Goal: Task Accomplishment & Management: Use online tool/utility

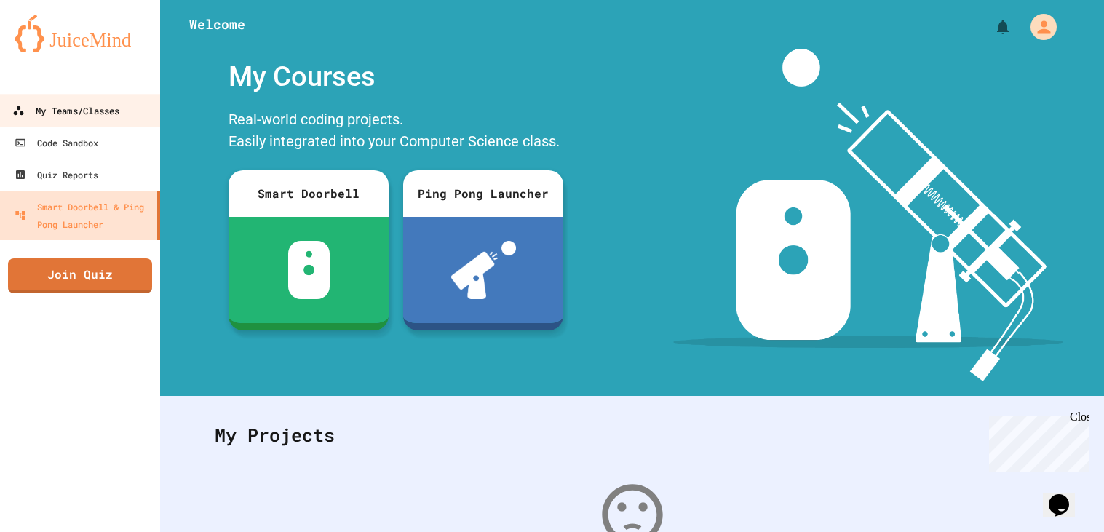
click at [66, 107] on div "My Teams/Classes" at bounding box center [65, 111] width 107 height 18
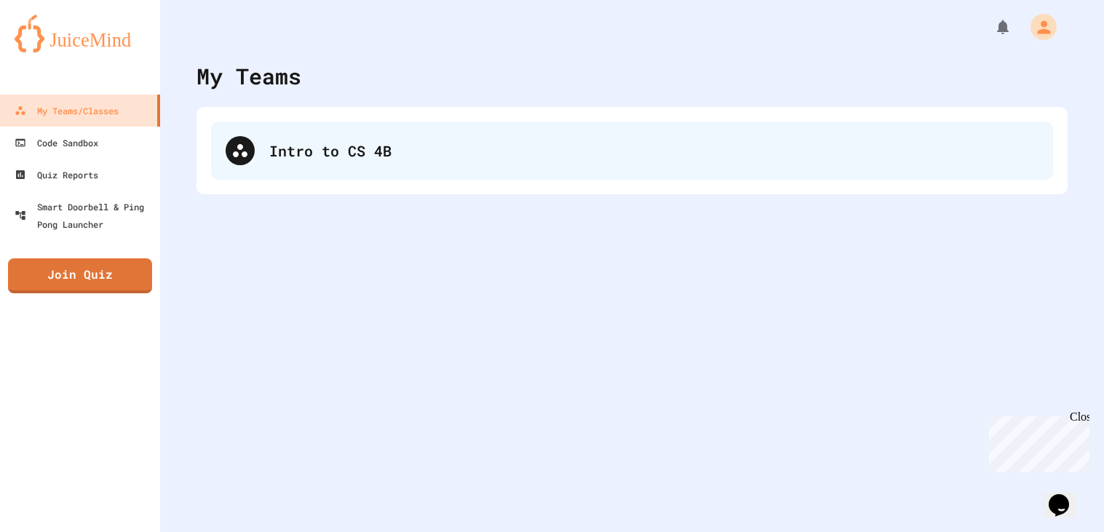
click at [272, 124] on div "Intro to CS 4B" at bounding box center [632, 151] width 842 height 58
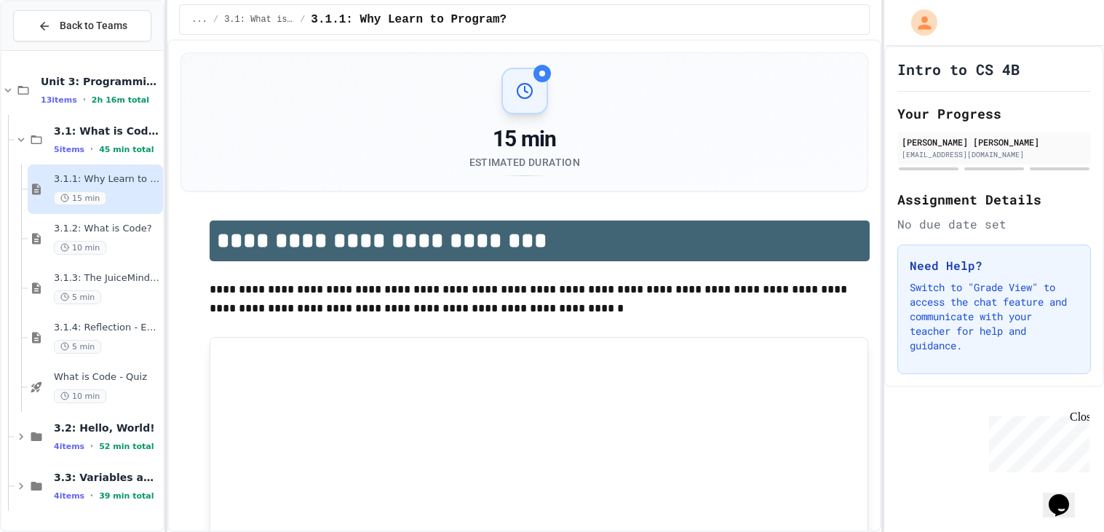
click at [88, 422] on span "3.2: Hello, World!" at bounding box center [107, 428] width 106 height 13
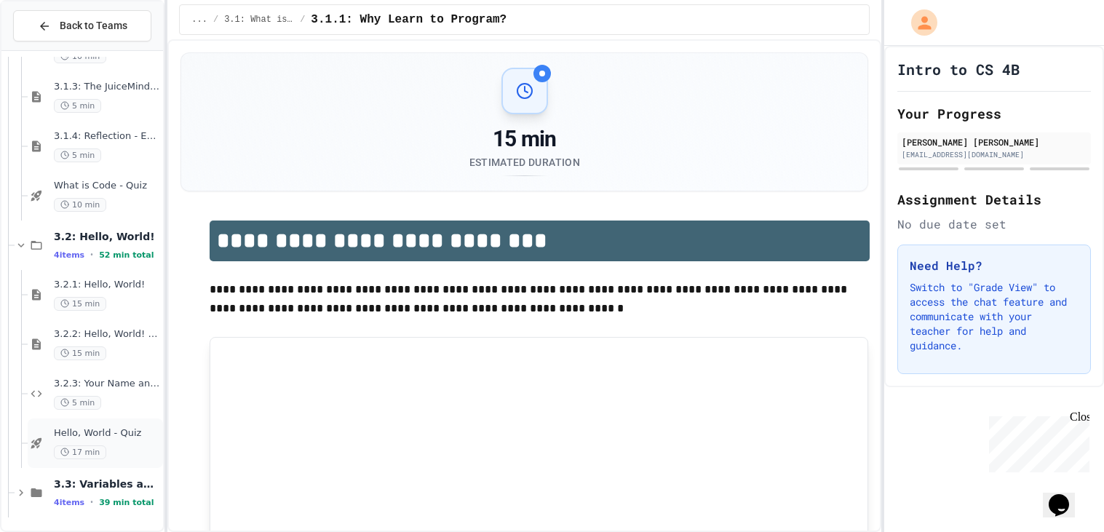
click at [95, 430] on span "Hello, World - Quiz" at bounding box center [107, 433] width 106 height 12
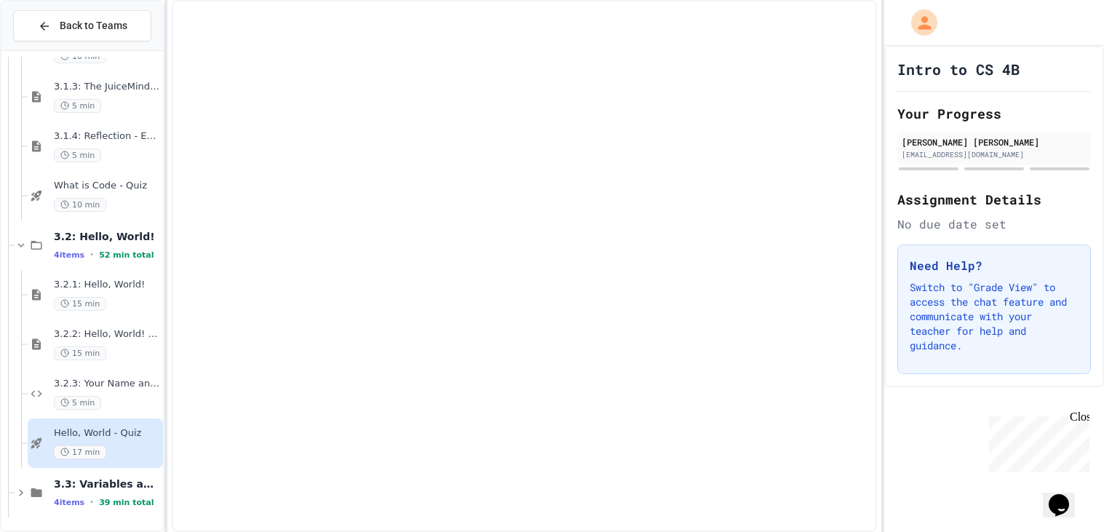
scroll to position [173, 0]
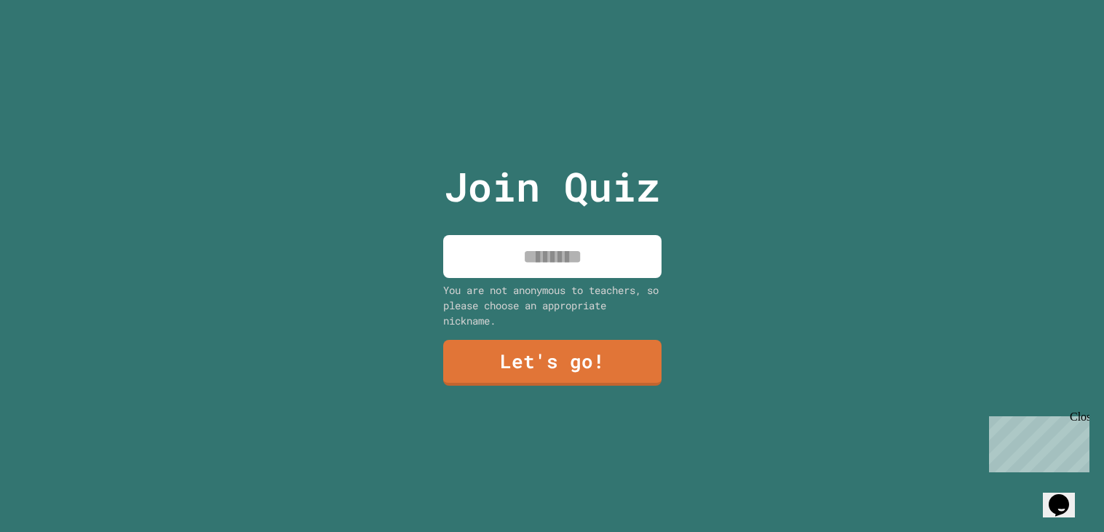
click at [544, 272] on input at bounding box center [552, 256] width 218 height 43
type input "********"
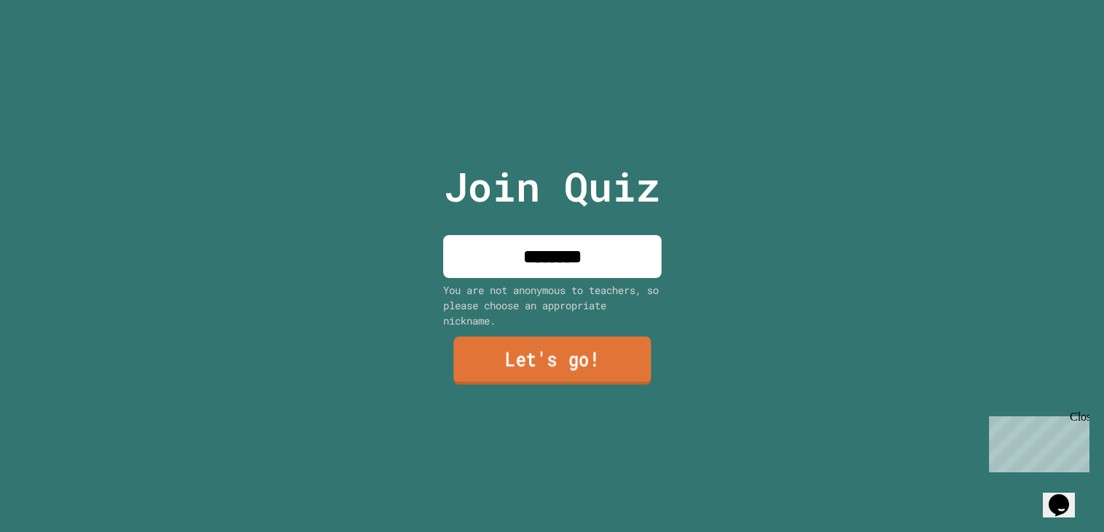
click at [577, 359] on link "Let's go!" at bounding box center [553, 361] width 198 height 48
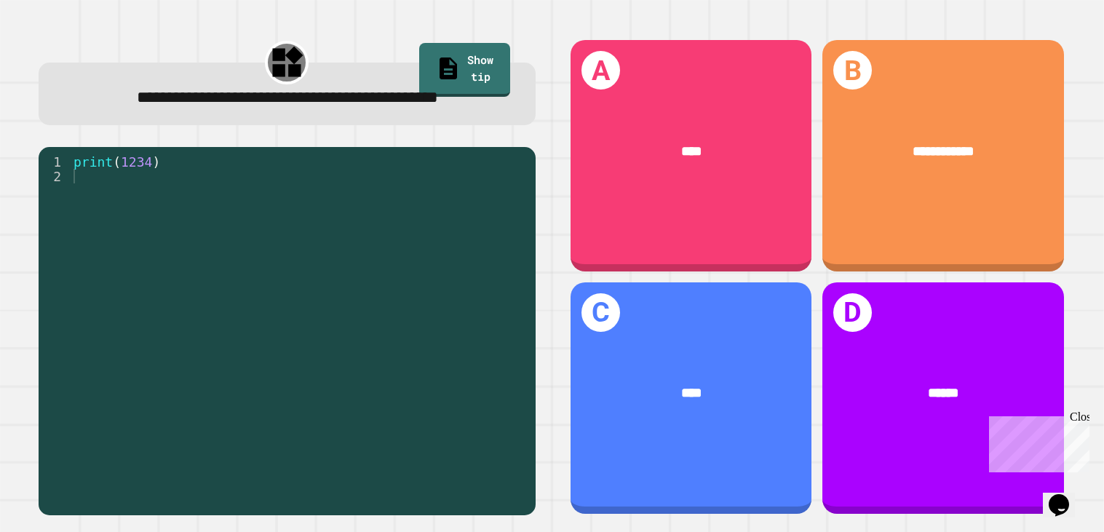
click at [651, 33] on div "**********" at bounding box center [817, 277] width 519 height 499
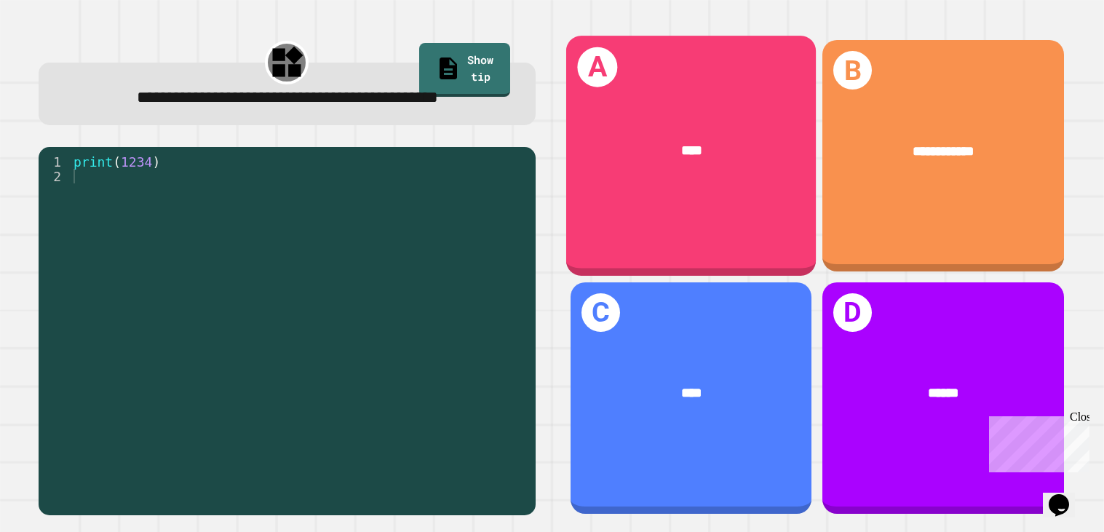
click at [663, 138] on div "****" at bounding box center [691, 152] width 250 height 77
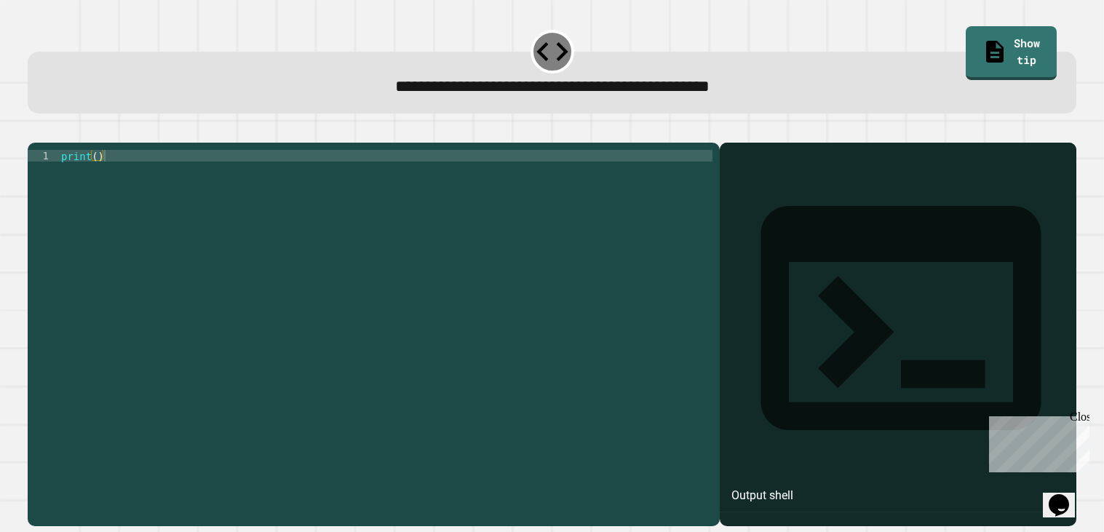
click at [474, 317] on div "print ( )" at bounding box center [385, 330] width 655 height 361
click at [99, 178] on div "print ( )" at bounding box center [385, 330] width 655 height 361
type textarea "**********"
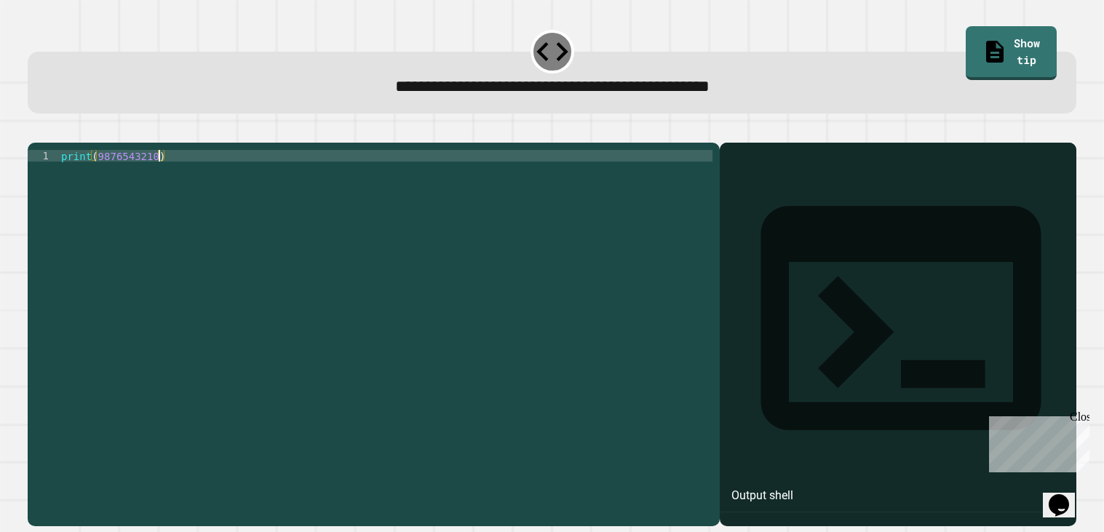
click at [35, 130] on icon "button" at bounding box center [35, 130] width 0 height 0
click at [98, 178] on div "print ( )" at bounding box center [385, 330] width 655 height 361
type textarea "**********"
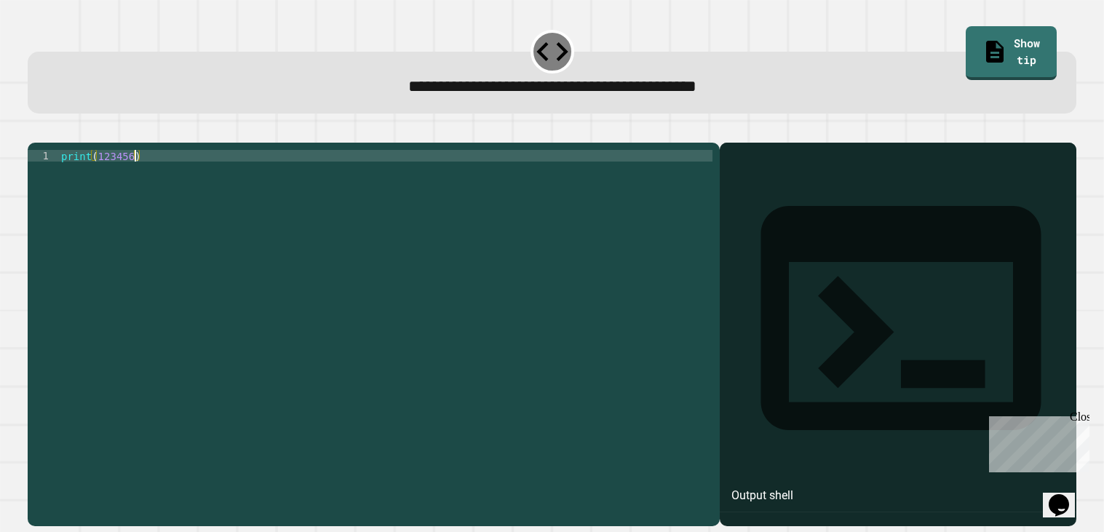
click at [35, 130] on button "button" at bounding box center [35, 130] width 0 height 0
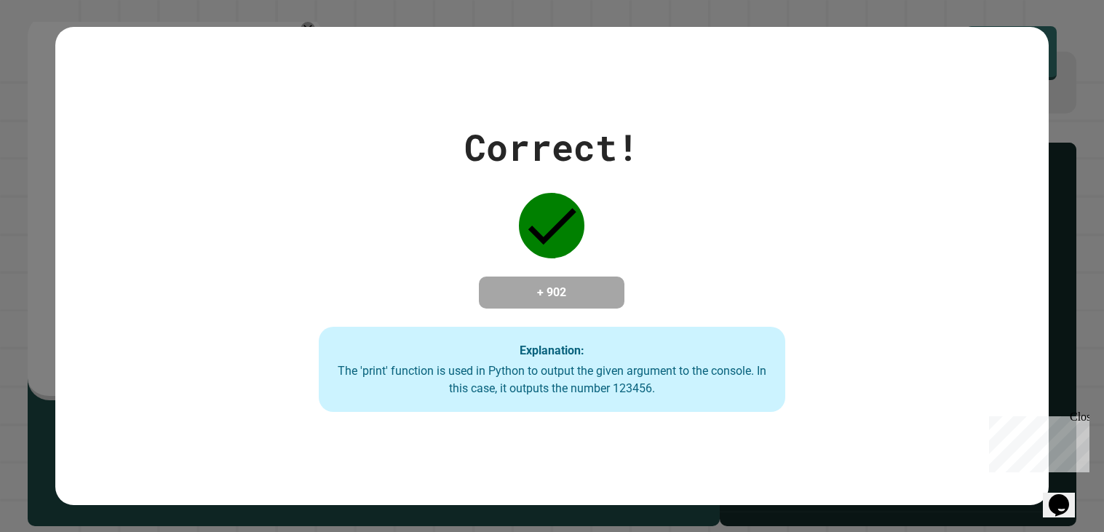
click at [1083, 418] on div "Close" at bounding box center [1079, 420] width 18 height 18
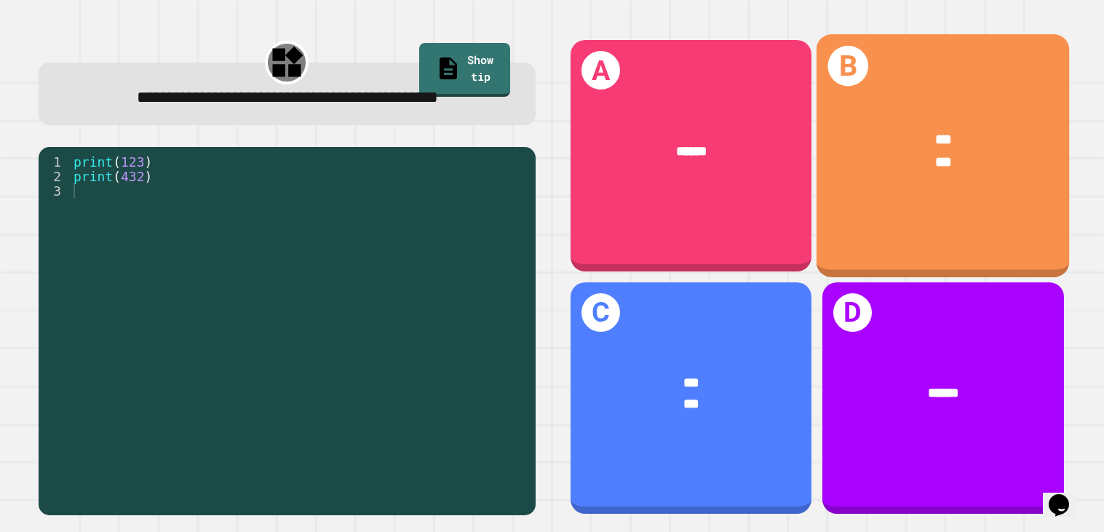
click at [942, 179] on div "*** ***" at bounding box center [943, 152] width 253 height 100
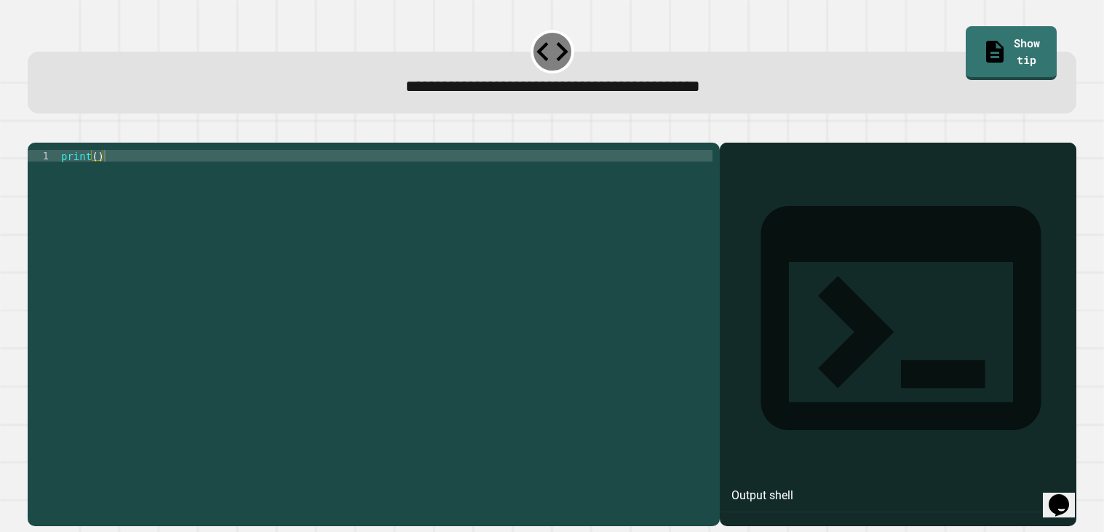
click at [100, 178] on div "print ( )" at bounding box center [385, 330] width 655 height 361
type textarea "**********"
click at [35, 130] on icon "button" at bounding box center [35, 130] width 0 height 0
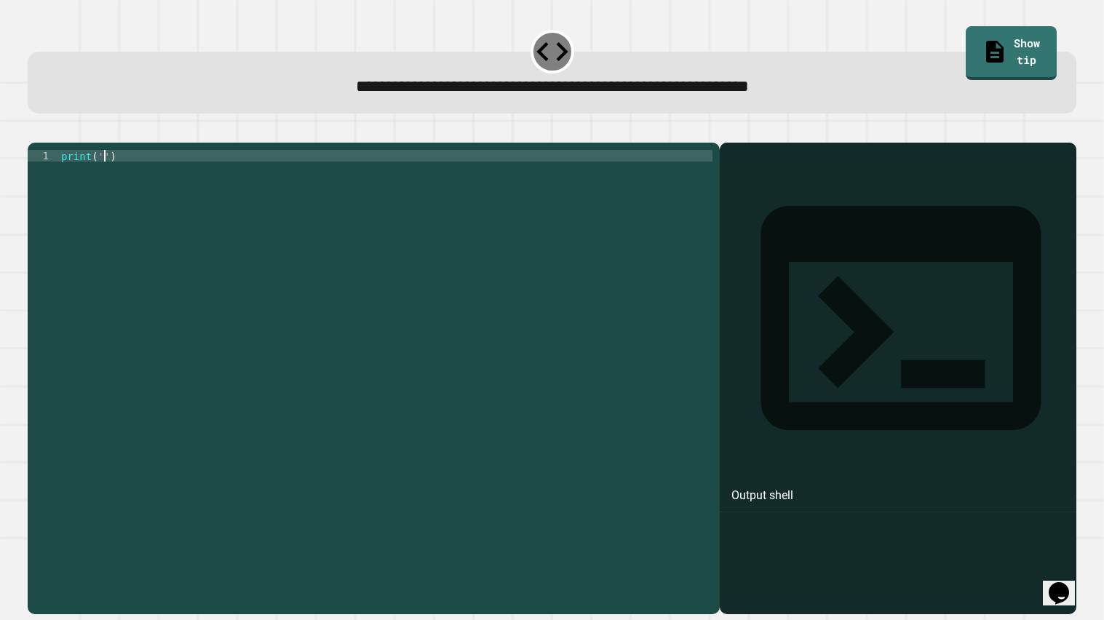
drag, startPoint x: 105, startPoint y: 175, endPoint x: 113, endPoint y: 163, distance: 14.1
click at [104, 174] on div "print ( '' )" at bounding box center [385, 377] width 655 height 454
click at [64, 130] on icon "button" at bounding box center [64, 130] width 0 height 0
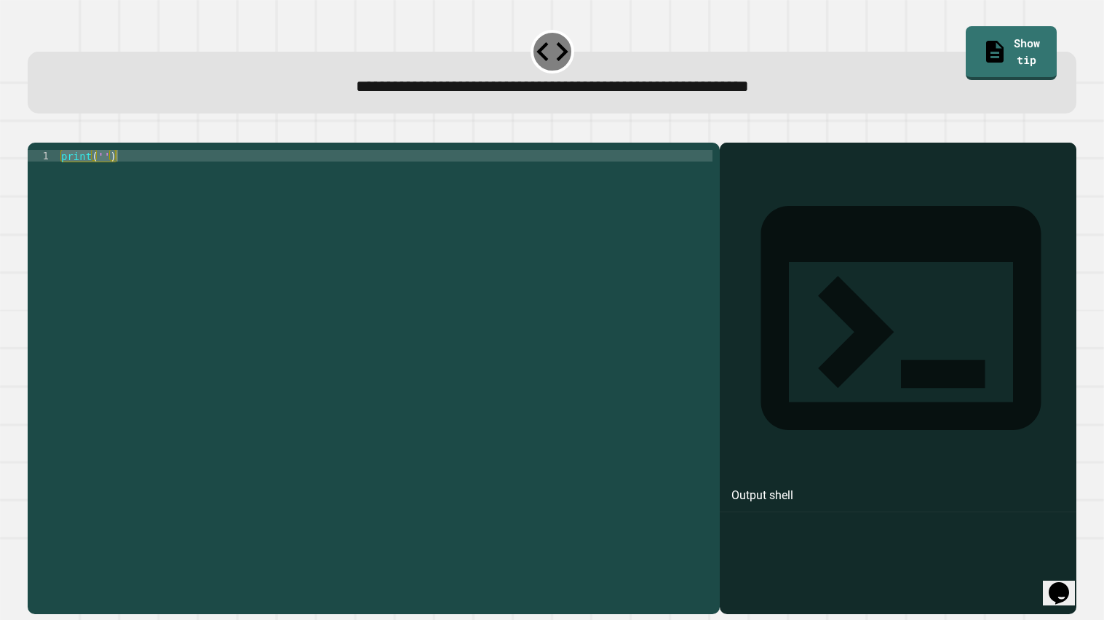
click at [105, 169] on div "print ( '' )" at bounding box center [385, 365] width 655 height 431
click at [109, 171] on div "Iprint ( '' )" at bounding box center [385, 377] width 655 height 454
click at [106, 171] on div "Iprint ( '' )" at bounding box center [385, 377] width 655 height 454
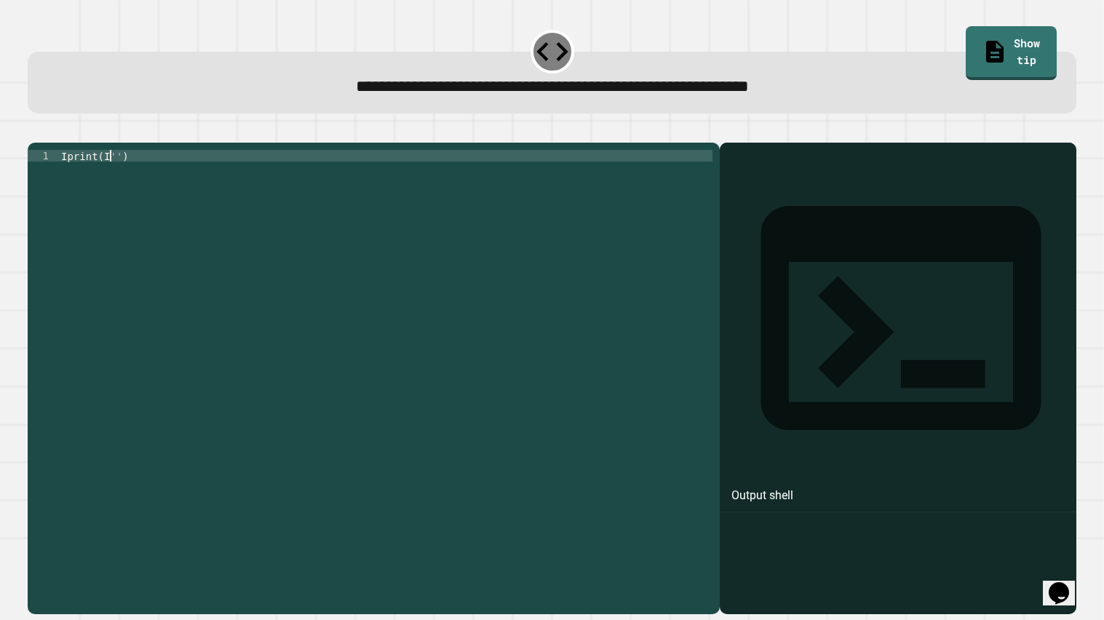
click at [115, 170] on div "Iprint ( I '' )" at bounding box center [385, 377] width 655 height 454
click at [131, 172] on div "Iprint ( I 't' )" at bounding box center [385, 377] width 655 height 454
click at [116, 174] on div "Iprint ( I 't' s )" at bounding box center [385, 377] width 655 height 454
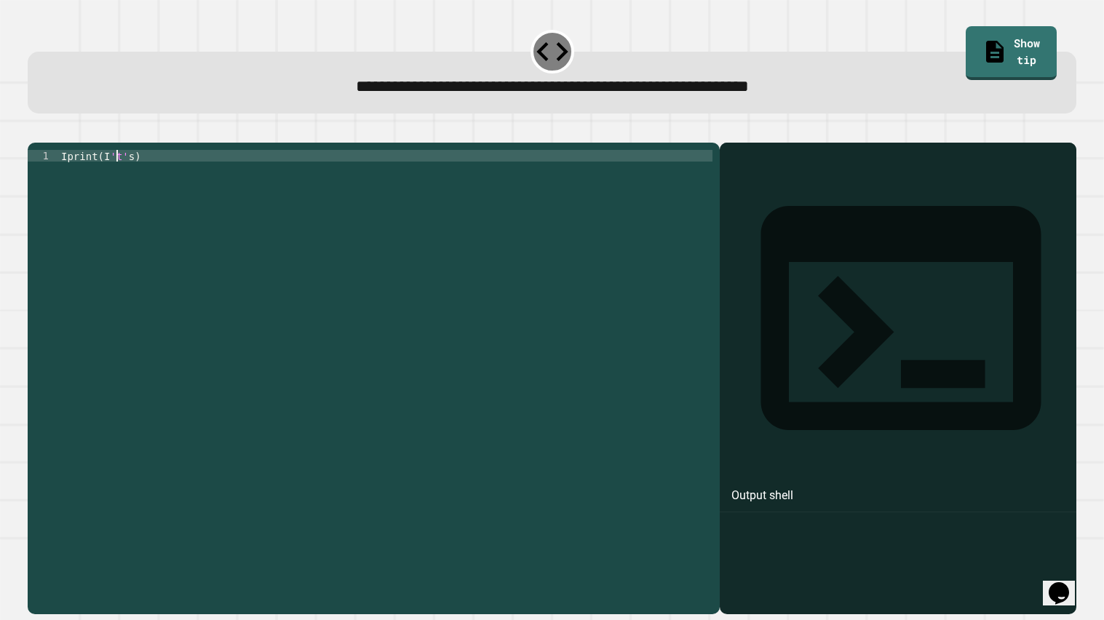
click at [112, 173] on div "Iprint ( I 't' s )" at bounding box center [385, 377] width 655 height 454
click at [113, 173] on div "Iprint ( 't' s )" at bounding box center [385, 377] width 655 height 454
click at [135, 175] on div "Iprint ( 'It' s )" at bounding box center [385, 377] width 655 height 454
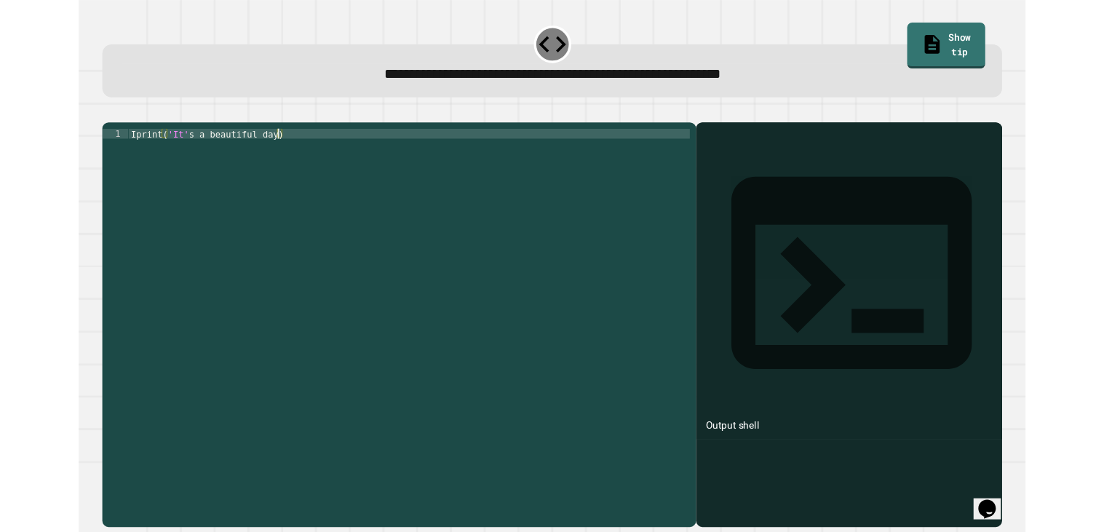
scroll to position [0, 12]
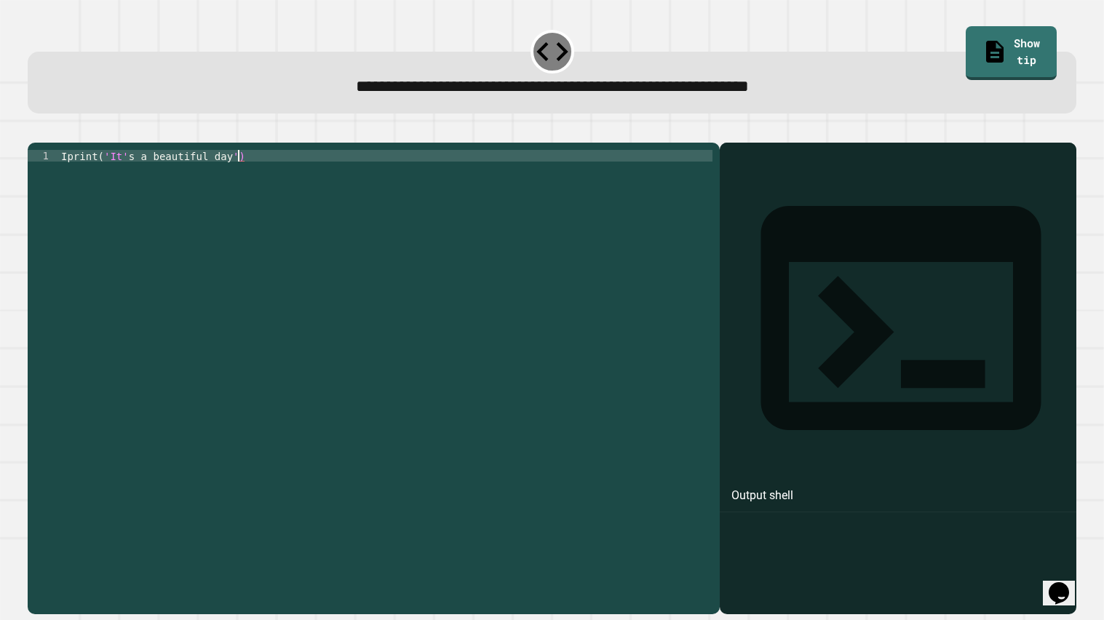
click at [35, 130] on icon "button" at bounding box center [35, 130] width 0 height 0
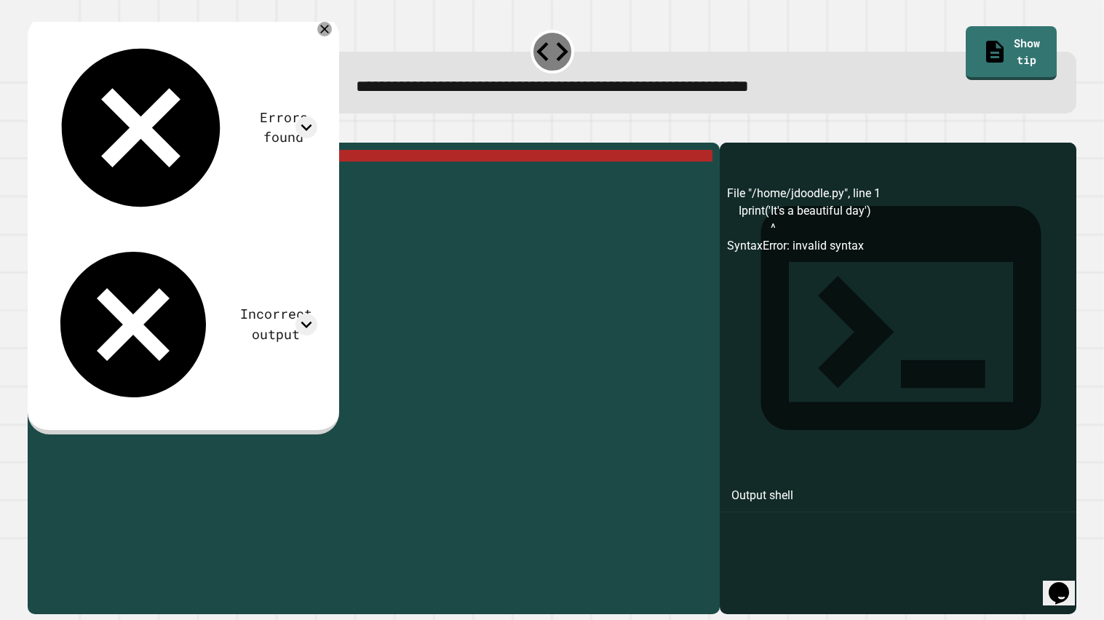
click at [233, 183] on div "Iprint ( 'It' s a beautiful day ')" at bounding box center [385, 377] width 655 height 454
type textarea "**********"
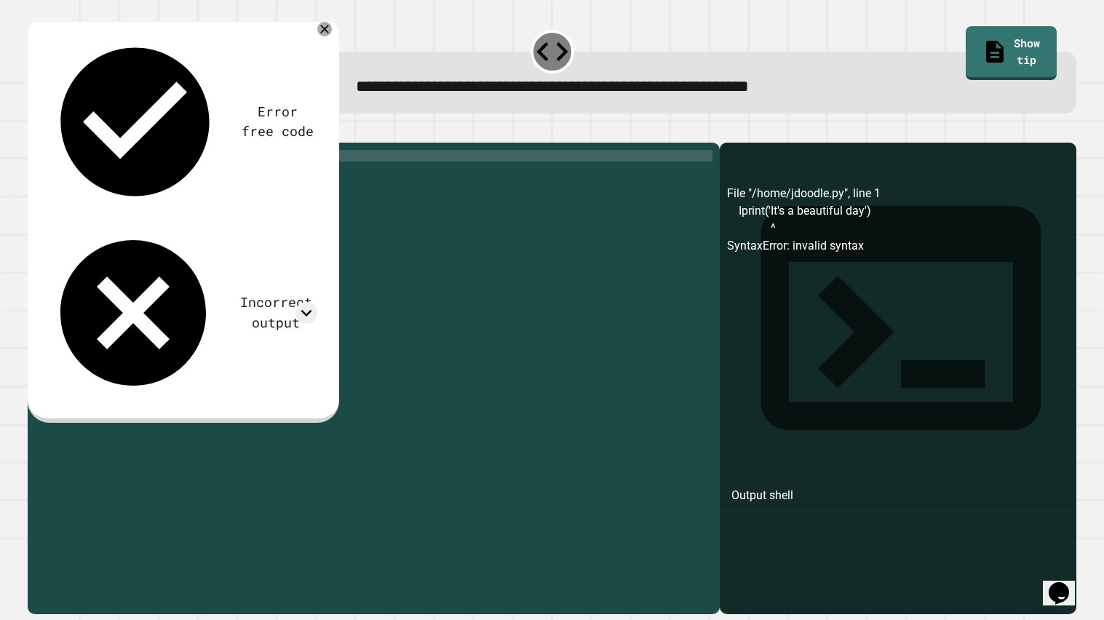
click at [237, 173] on div "Iprint ( 'It' s a beautiful day ')" at bounding box center [385, 377] width 655 height 454
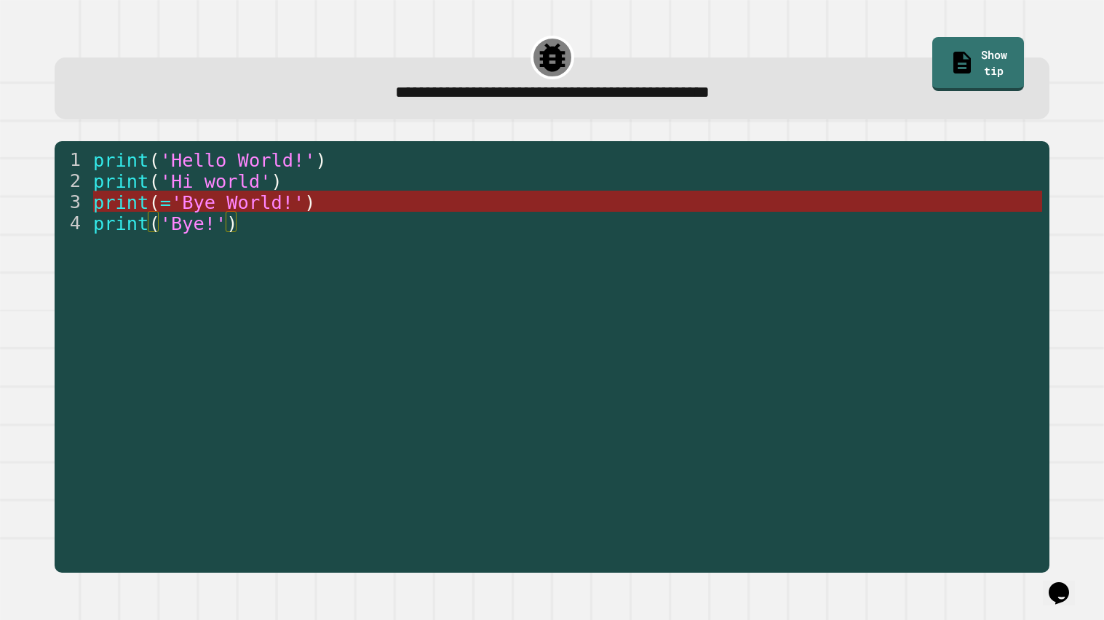
click at [277, 207] on span "'Bye World!'" at bounding box center [237, 202] width 133 height 22
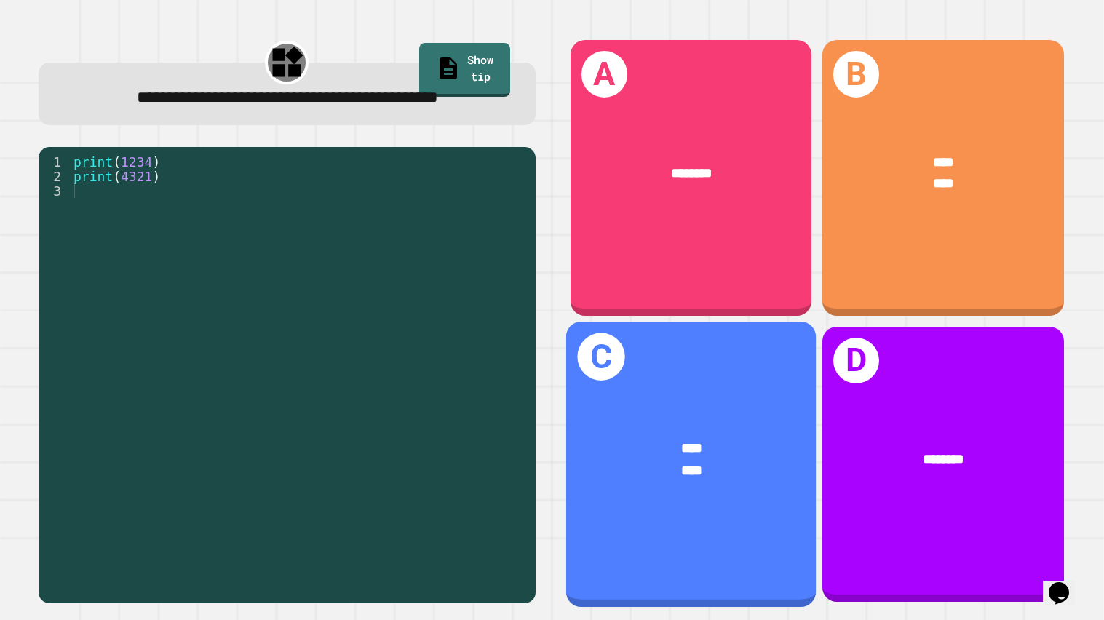
click at [622, 408] on div "C **** ****" at bounding box center [691, 464] width 250 height 285
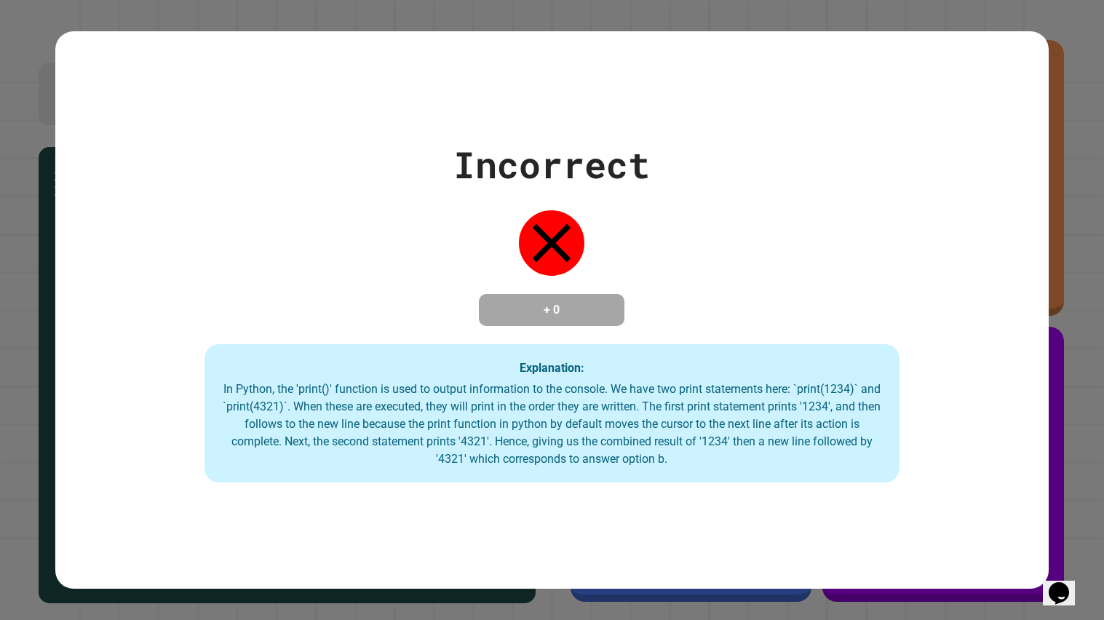
drag, startPoint x: 617, startPoint y: 206, endPoint x: 582, endPoint y: 186, distance: 39.5
click at [606, 199] on div "Incorrect + 0 Explanation: In Python, the 'print()' function is used to output …" at bounding box center [552, 310] width 994 height 345
drag, startPoint x: 582, startPoint y: 186, endPoint x: 552, endPoint y: 184, distance: 30.7
click at [577, 186] on div "Incorrect + 0 Explanation: In Python, the 'print()' function is used to output …" at bounding box center [552, 310] width 994 height 345
drag, startPoint x: 550, startPoint y: 190, endPoint x: 549, endPoint y: 183, distance: 7.3
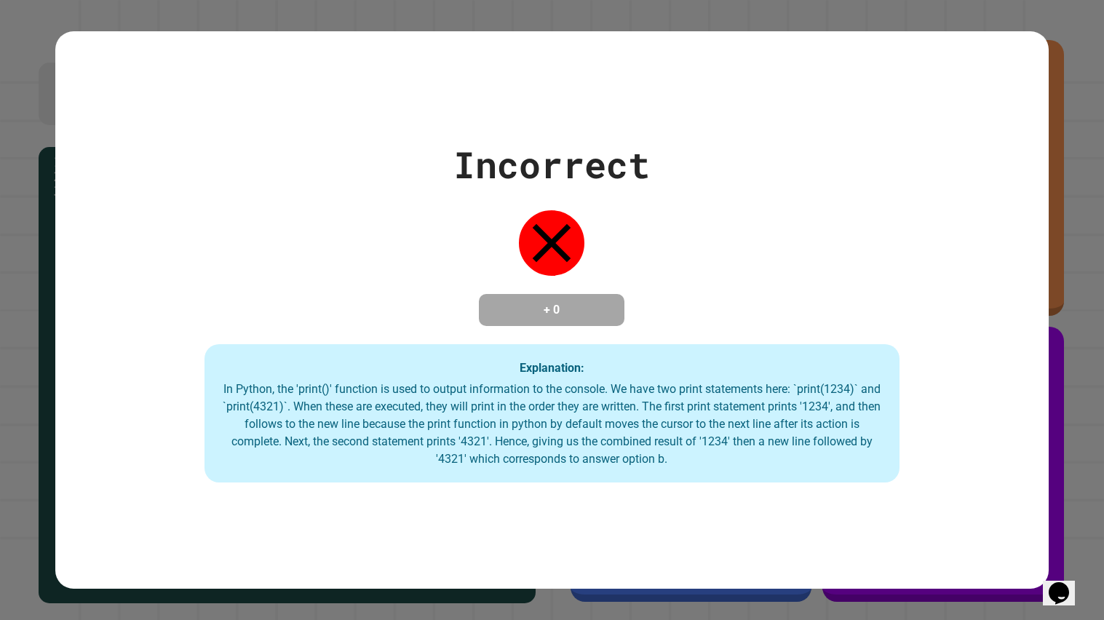
click at [549, 191] on div "Incorrect + 0 Explanation: In Python, the 'print()' function is used to output …" at bounding box center [552, 310] width 994 height 345
drag, startPoint x: 549, startPoint y: 183, endPoint x: 1084, endPoint y: 283, distance: 544.5
click at [551, 173] on div "Incorrect + 0 Explanation: In Python, the 'print()' function is used to output …" at bounding box center [552, 310] width 994 height 345
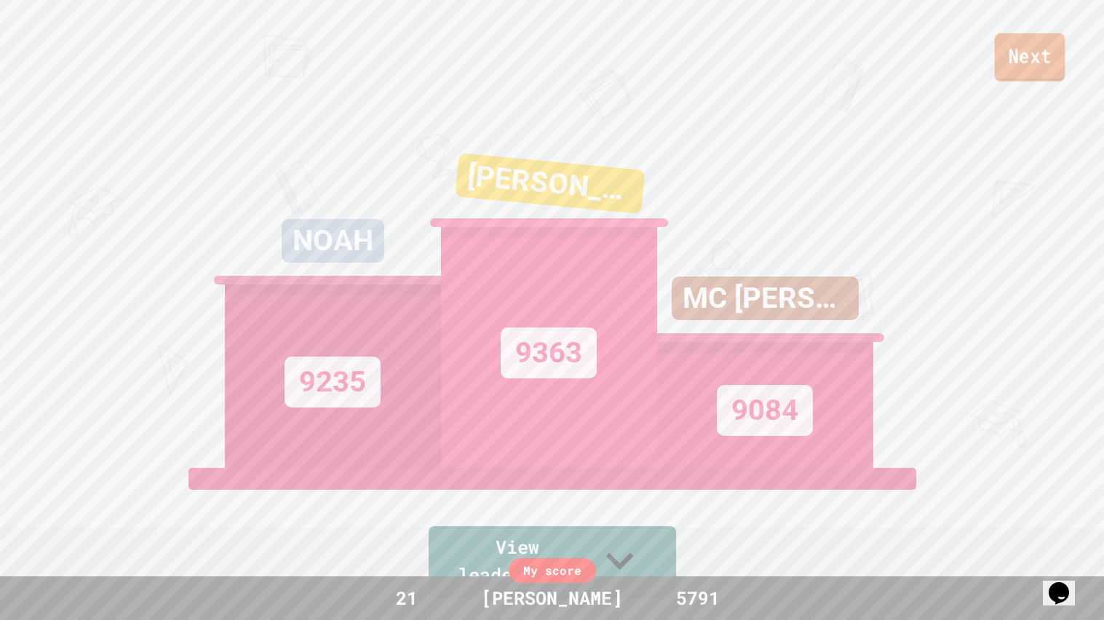
click at [1027, 52] on link "Next" at bounding box center [1030, 57] width 71 height 48
